Goal: Task Accomplishment & Management: Complete application form

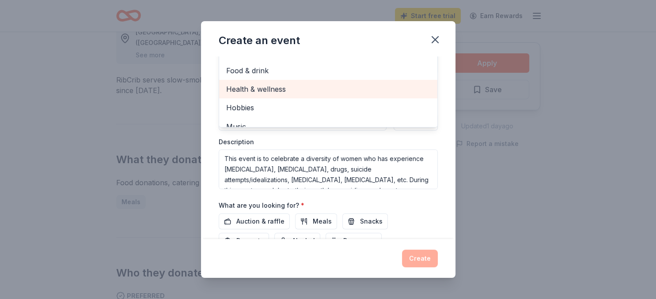
scroll to position [145, 0]
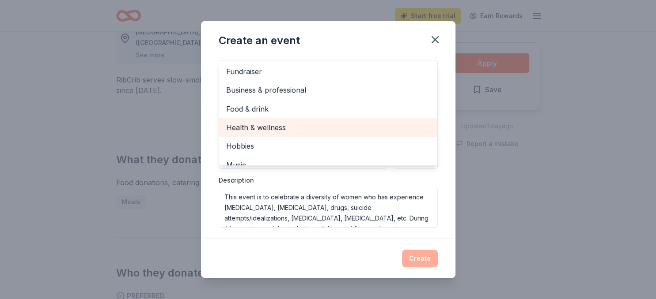
click at [269, 126] on span "Health & wellness" at bounding box center [328, 127] width 204 height 11
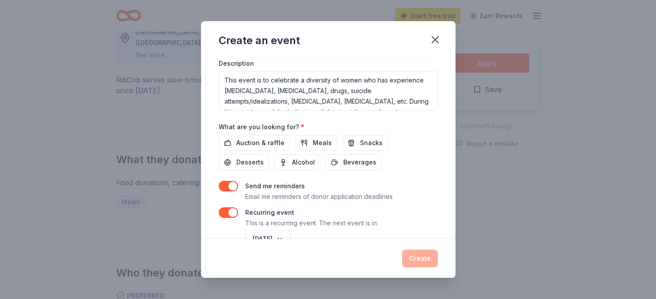
scroll to position [286, 0]
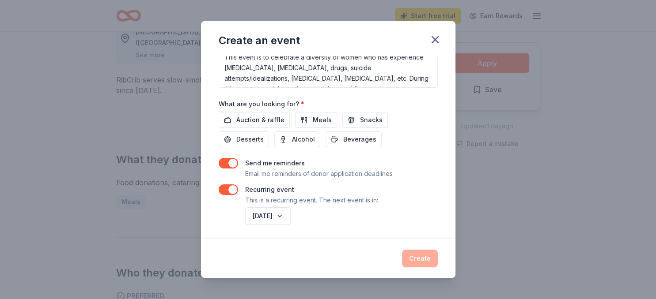
click at [416, 258] on div "Create an event Event name * I Am A Diamond, Inc. (IAAD) Fearfully & Wonderfull…" at bounding box center [328, 149] width 254 height 257
click at [414, 258] on div "Create" at bounding box center [328, 259] width 219 height 18
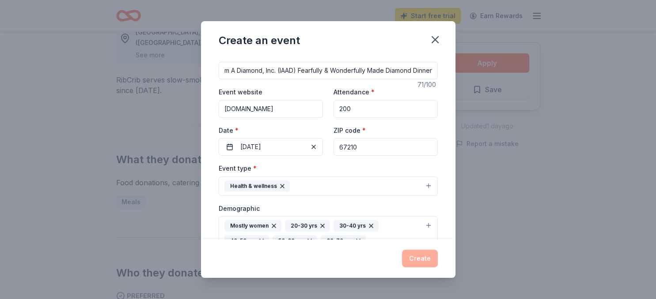
scroll to position [0, 0]
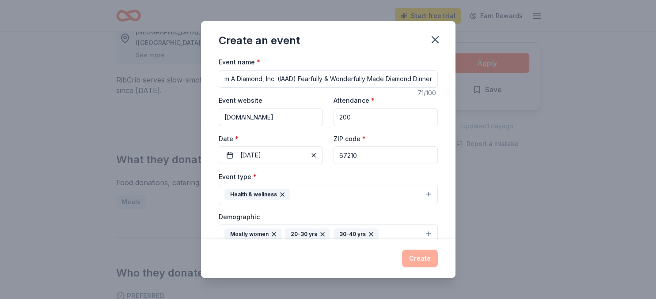
click at [404, 35] on div "Create an event" at bounding box center [328, 38] width 254 height 35
click at [285, 36] on div "Create an event" at bounding box center [259, 41] width 81 height 14
click at [267, 61] on div "Event name * I Am A Diamond, Inc. (IAAD) Fearfully & Wonderfully Made Diamond D…" at bounding box center [328, 72] width 219 height 31
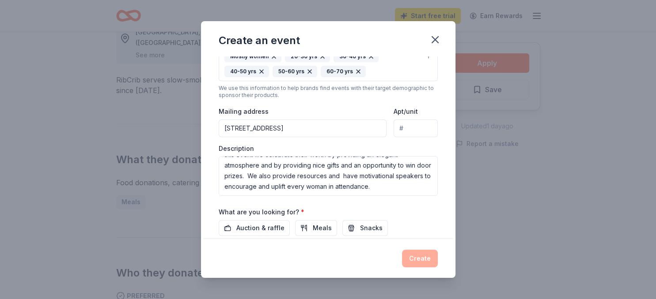
scroll to position [229, 0]
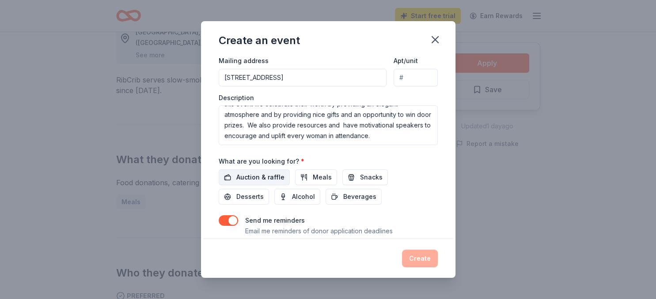
click at [259, 174] on span "Auction & raffle" at bounding box center [260, 177] width 48 height 11
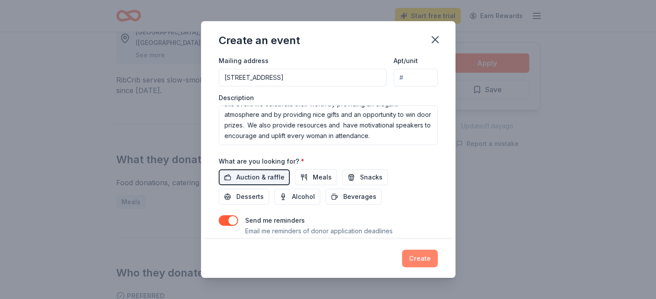
click at [424, 258] on button "Create" at bounding box center [420, 259] width 36 height 18
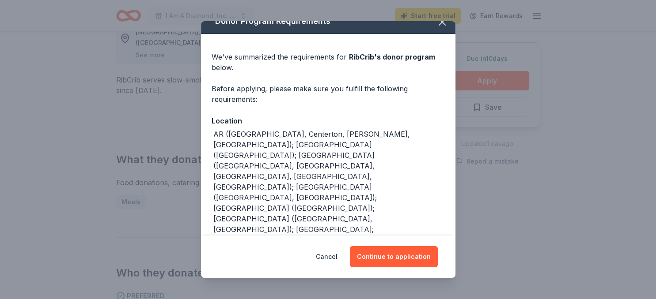
scroll to position [30, 0]
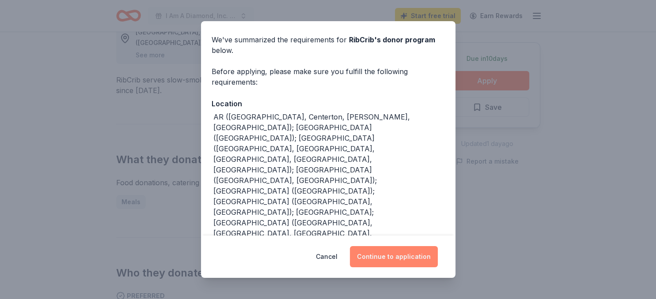
click at [413, 254] on button "Continue to application" at bounding box center [394, 256] width 88 height 21
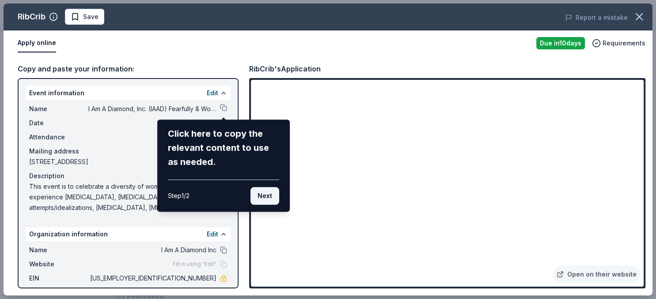
click at [261, 193] on button "Next" at bounding box center [264, 196] width 29 height 18
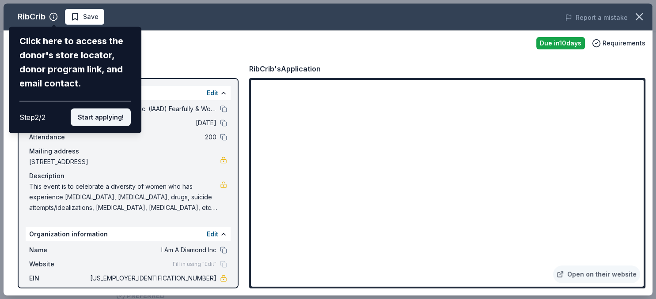
click at [110, 109] on button "Start applying!" at bounding box center [101, 118] width 60 height 18
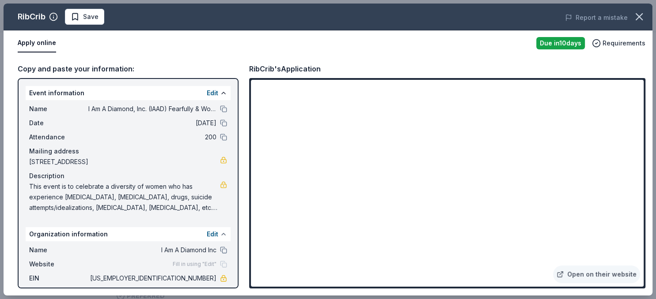
click at [220, 233] on button at bounding box center [223, 234] width 7 height 7
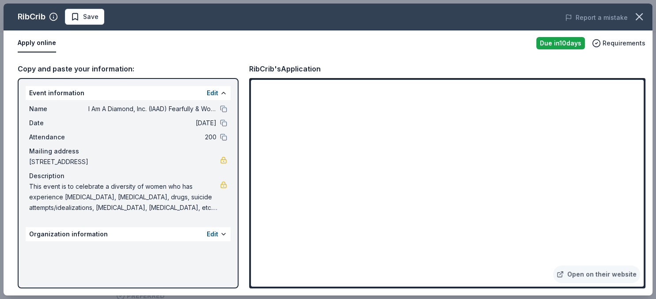
click at [171, 231] on div "Organization information Edit" at bounding box center [128, 234] width 205 height 14
click at [220, 234] on button at bounding box center [223, 234] width 7 height 7
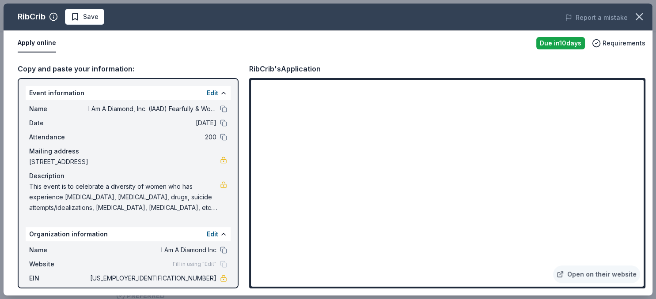
scroll to position [20, 0]
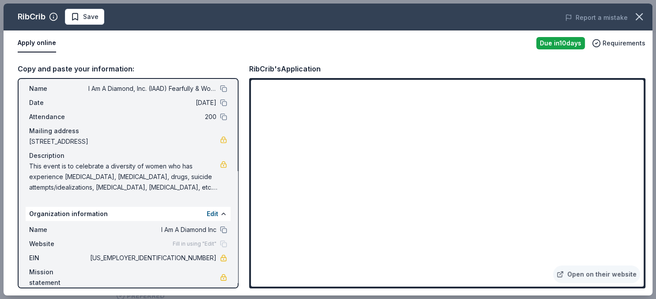
click at [197, 244] on span "Fill in using "Edit"" at bounding box center [195, 244] width 44 height 7
click at [224, 244] on div "Fill in using "Edit"" at bounding box center [200, 244] width 54 height 7
click at [182, 242] on span "Fill in using "Edit"" at bounding box center [195, 244] width 44 height 7
click at [216, 212] on button "Edit" at bounding box center [212, 214] width 11 height 11
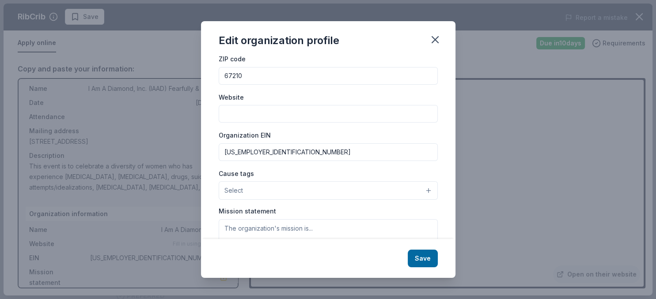
scroll to position [64, 0]
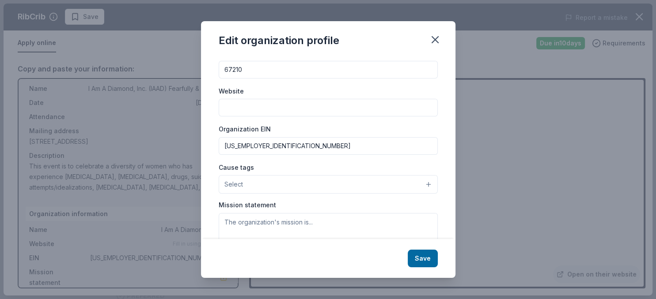
click at [333, 190] on button "Select" at bounding box center [328, 184] width 219 height 19
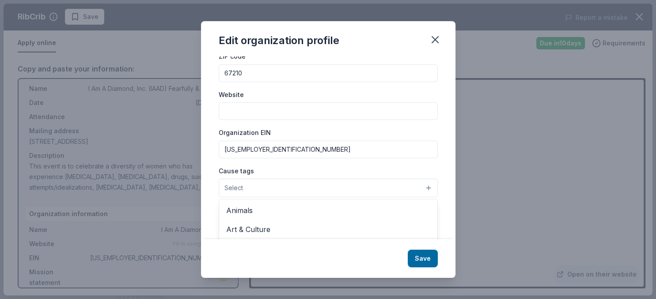
scroll to position [49, 0]
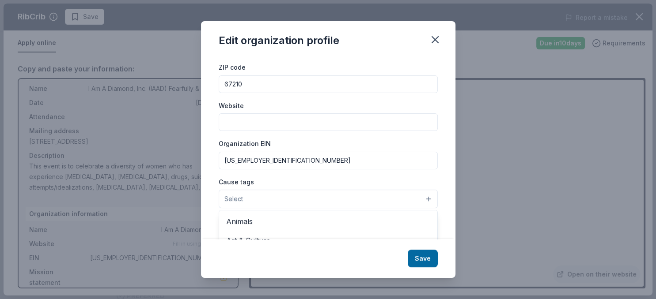
click at [254, 124] on div "Organization name I Am A Diamond Inc ZIP code 67210 Website Organization EIN [U…" at bounding box center [328, 155] width 219 height 265
click at [246, 116] on input "Website" at bounding box center [328, 123] width 219 height 18
type input "i"
type input "[DOMAIN_NAME]"
click at [305, 152] on input "[US_EMPLOYER_IDENTIFICATION_NUMBER]" at bounding box center [328, 161] width 219 height 18
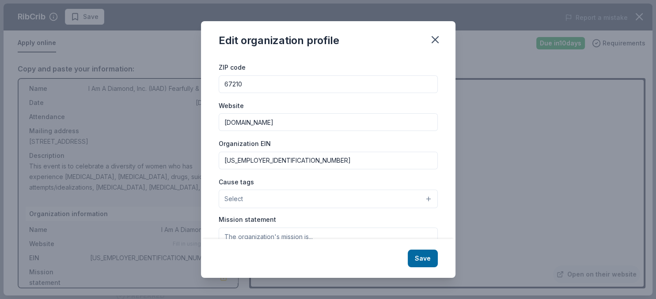
click at [301, 125] on input "[DOMAIN_NAME]" at bounding box center [328, 123] width 219 height 18
click at [288, 151] on div "Organization EIN [US_EMPLOYER_IDENTIFICATION_NUMBER]" at bounding box center [328, 153] width 219 height 31
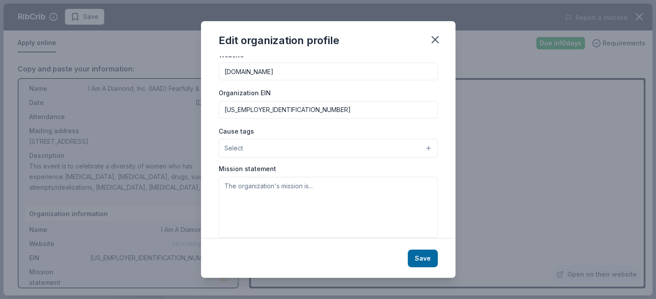
scroll to position [111, 0]
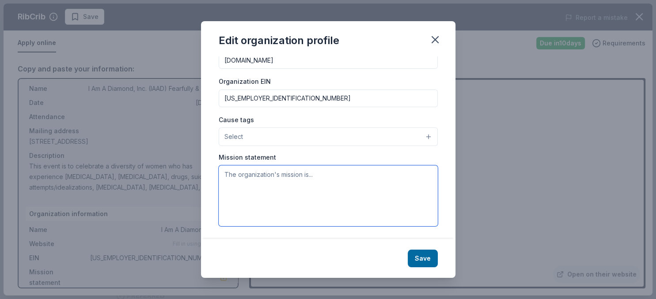
click at [241, 175] on textarea at bounding box center [328, 196] width 219 height 61
paste textarea "To inspire, encourage, uplift, and motivate women who have experienced any form…"
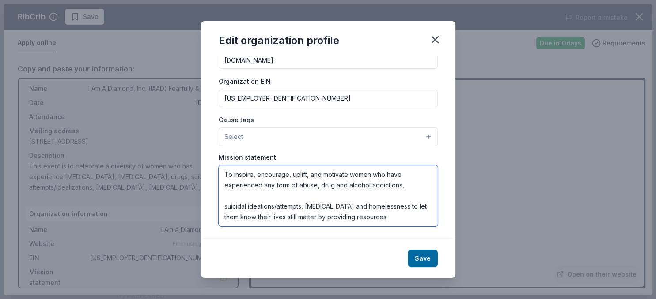
scroll to position [16, 0]
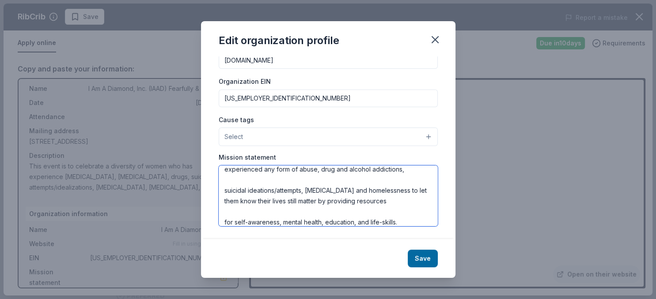
click at [238, 175] on textarea "To inspire, encourage, uplift, and motivate women who have experienced any form…" at bounding box center [328, 196] width 219 height 61
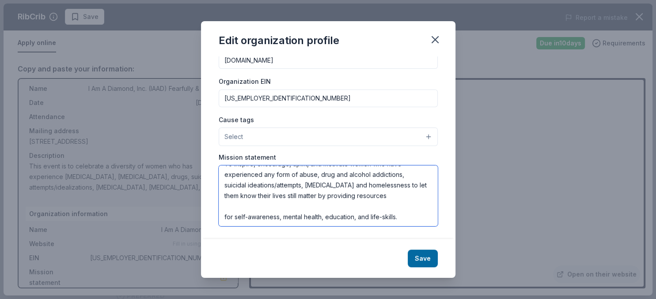
scroll to position [11, 0]
click at [228, 208] on textarea "To inspire, encourage, uplift, and motivate women who have experienced any form…" at bounding box center [328, 196] width 219 height 61
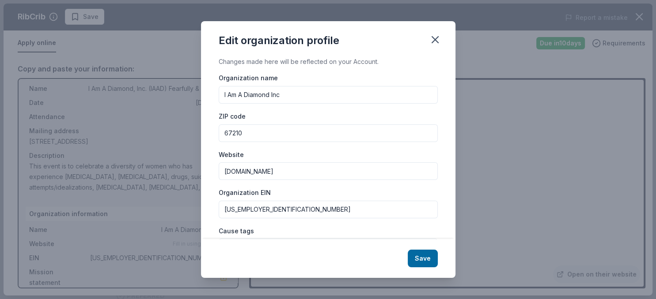
scroll to position [25, 0]
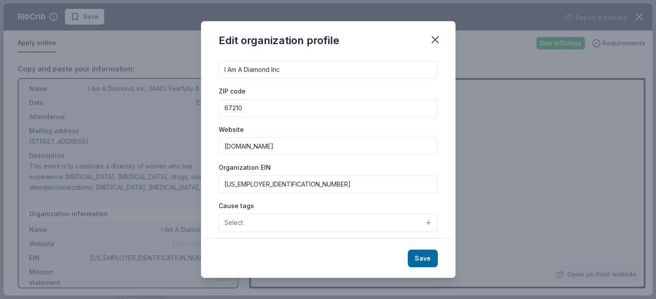
type textarea "To inspire, encourage, uplift, and motivate women who have experienced any form…"
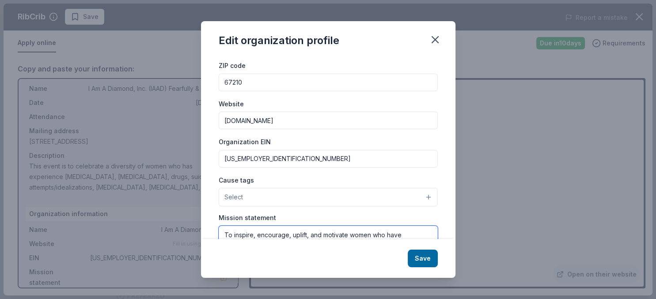
scroll to position [111, 0]
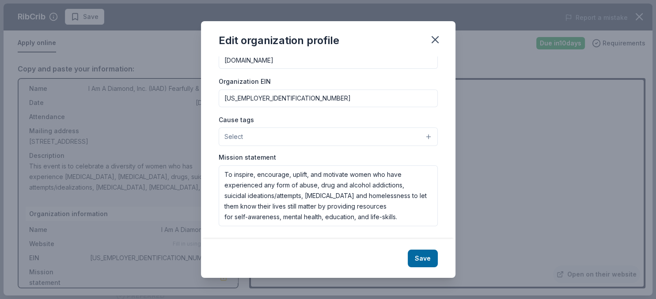
click at [275, 129] on button "Select" at bounding box center [328, 137] width 219 height 19
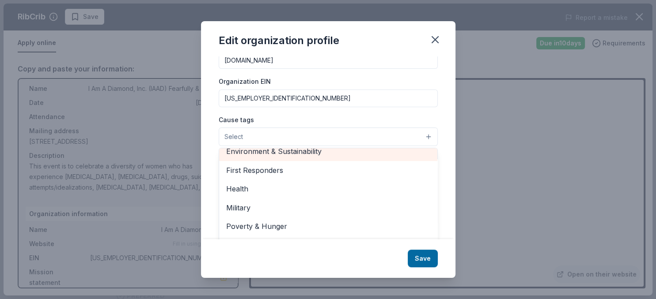
scroll to position [76, 0]
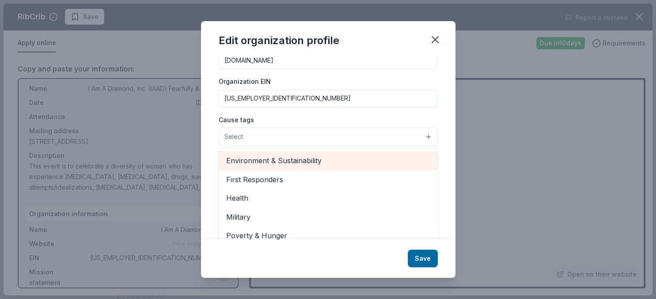
click at [300, 151] on div "Environment & Sustainability" at bounding box center [328, 160] width 218 height 19
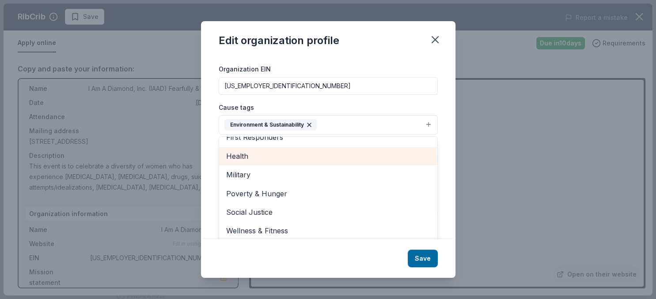
scroll to position [126, 0]
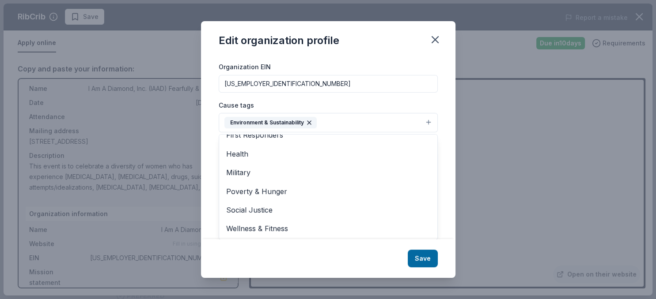
click at [421, 257] on div "Edit organization profile Changes made here will be reflected on your Account. …" at bounding box center [328, 149] width 254 height 257
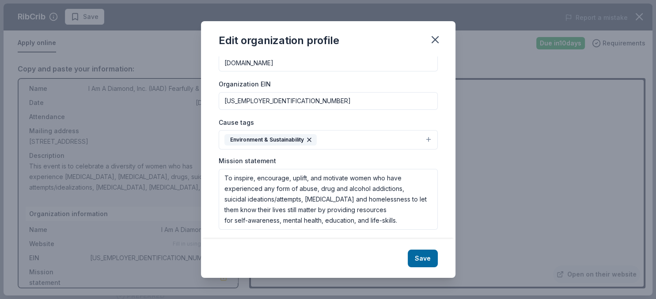
scroll to position [112, 0]
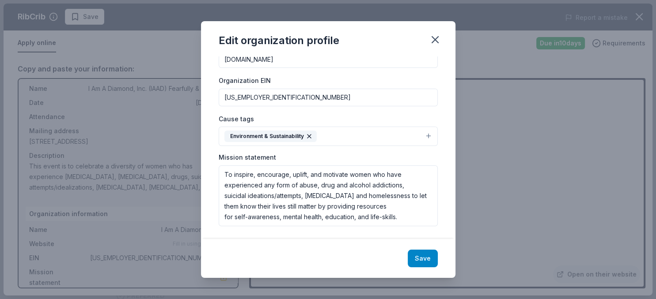
click at [420, 257] on button "Save" at bounding box center [423, 259] width 30 height 18
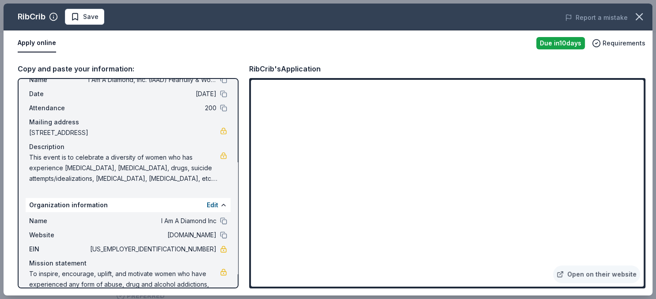
scroll to position [52, 0]
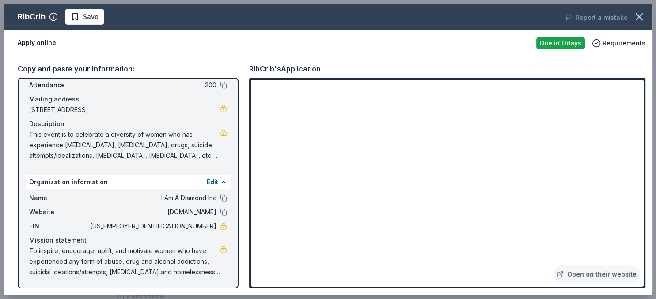
drag, startPoint x: 26, startPoint y: 85, endPoint x: 157, endPoint y: 127, distance: 137.6
click at [157, 127] on div "Name I Am A Diamond, Inc. (IAAD) Fearfully & Wonderfully Made Diamond Dinner Da…" at bounding box center [128, 106] width 205 height 117
click at [44, 42] on button "Apply online" at bounding box center [37, 43] width 38 height 19
click at [30, 42] on button "Apply online" at bounding box center [37, 43] width 38 height 19
click at [610, 42] on span "Requirements" at bounding box center [623, 43] width 43 height 11
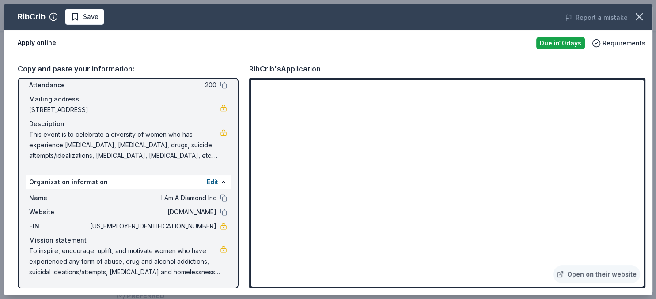
drag, startPoint x: 467, startPoint y: 45, endPoint x: 463, endPoint y: 51, distance: 7.4
click at [467, 45] on div "Apply online" at bounding box center [273, 43] width 511 height 19
click at [202, 155] on span "This event is to celebrate a diversity of women who has experience [MEDICAL_DAT…" at bounding box center [124, 145] width 191 height 32
drag, startPoint x: 28, startPoint y: 133, endPoint x: 140, endPoint y: 163, distance: 115.6
click at [140, 163] on div "Name I Am A Diamond, Inc. (IAAD) Fearfully & Wonderfully Made Diamond Dinner Da…" at bounding box center [128, 106] width 205 height 117
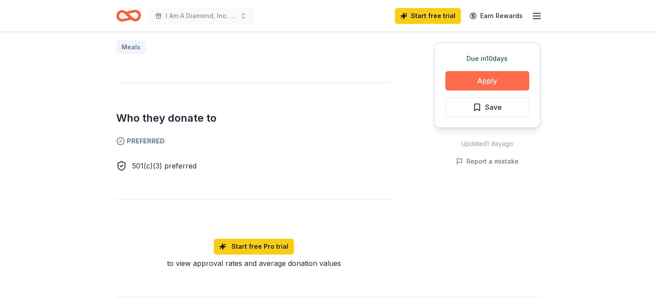
click at [487, 76] on button "Apply" at bounding box center [487, 80] width 84 height 19
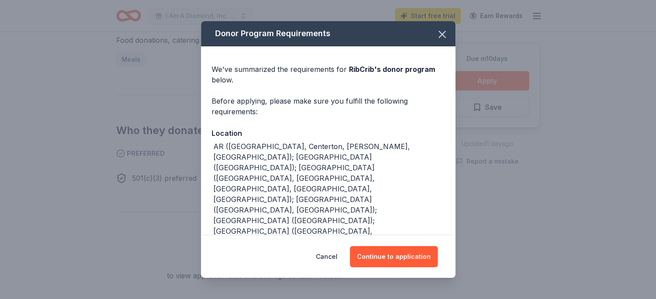
scroll to position [432, 0]
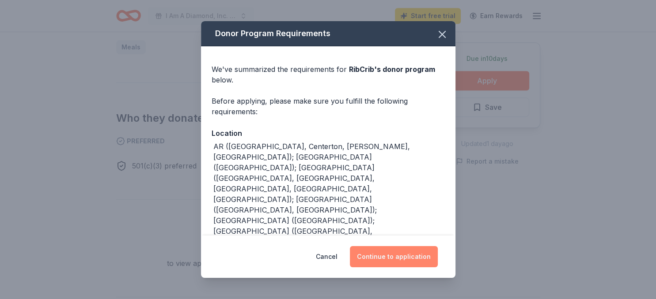
click at [398, 258] on button "Continue to application" at bounding box center [394, 256] width 88 height 21
